Goal: Transaction & Acquisition: Purchase product/service

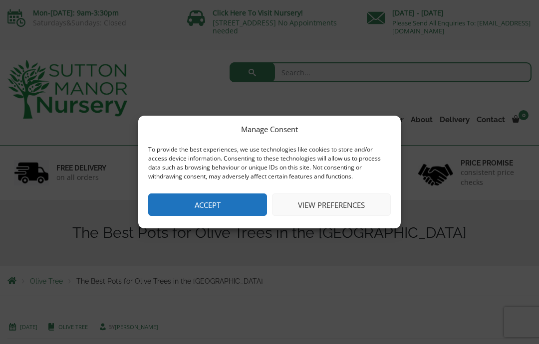
click at [317, 203] on button "View preferences" at bounding box center [331, 205] width 119 height 22
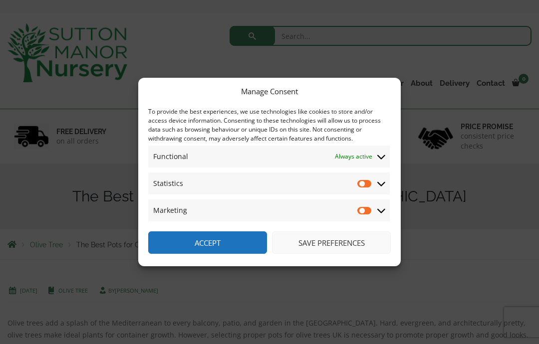
scroll to position [37, 0]
click at [368, 189] on input "Statistics" at bounding box center [364, 184] width 15 height 10
click at [370, 189] on input "Statistics" at bounding box center [364, 184] width 15 height 10
checkbox input "false"
click at [324, 254] on button "Save preferences" at bounding box center [331, 243] width 119 height 22
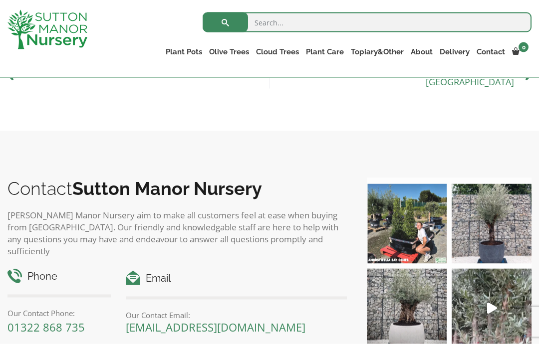
scroll to position [1059, 0]
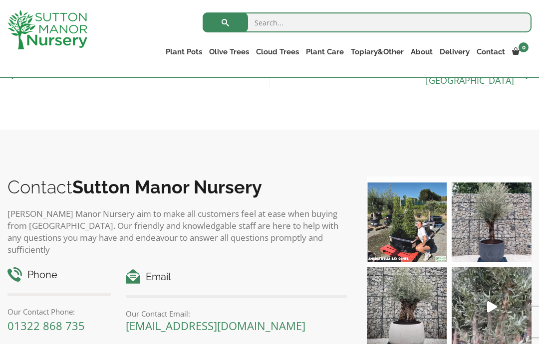
click at [499, 294] on img at bounding box center [492, 308] width 80 height 80
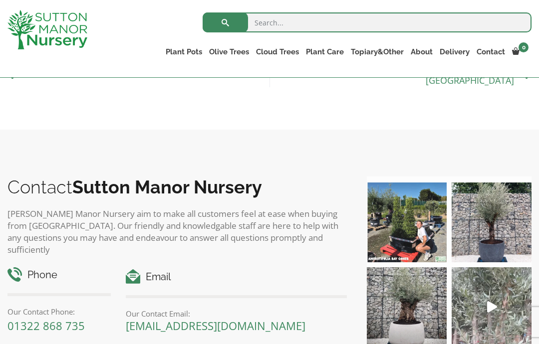
scroll to position [1099, 0]
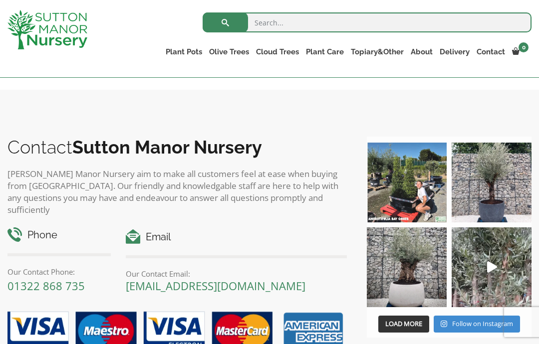
click at [0, 0] on link "Gnarled Olive Trees (Bella Range)" at bounding box center [0, 0] width 0 height 0
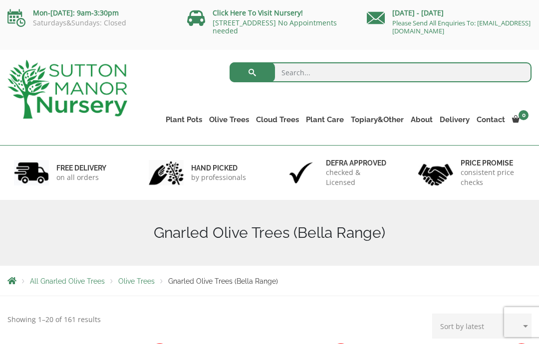
click at [0, 0] on link "Multi Stem Olives (Arcadia Range)" at bounding box center [0, 0] width 0 height 0
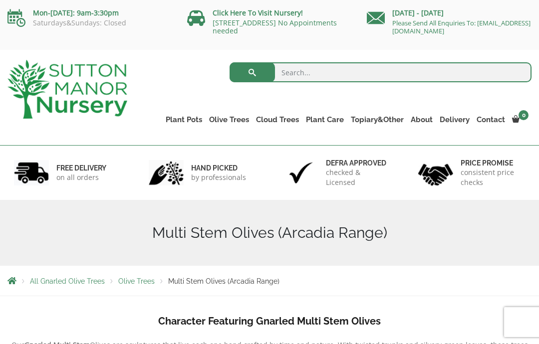
click at [0, 0] on link "Plateau Olive Trees (Mesa Range)" at bounding box center [0, 0] width 0 height 0
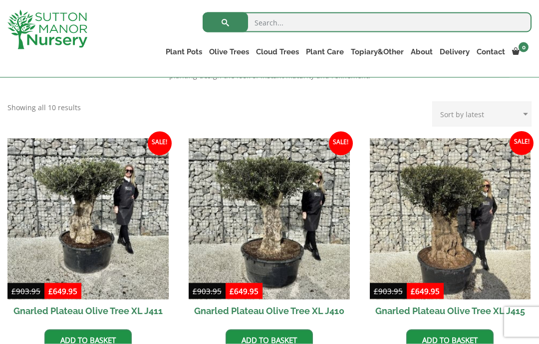
scroll to position [373, 0]
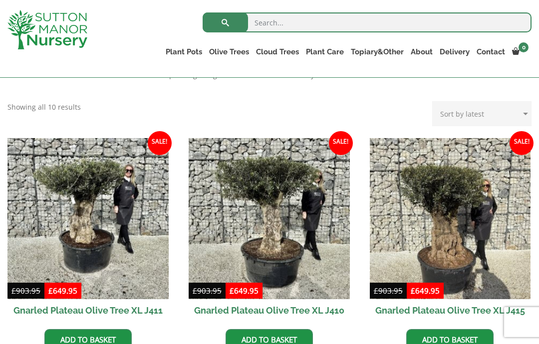
click at [0, 0] on link "Glazed Pots" at bounding box center [0, 0] width 0 height 0
